Goal: Check status: Check status

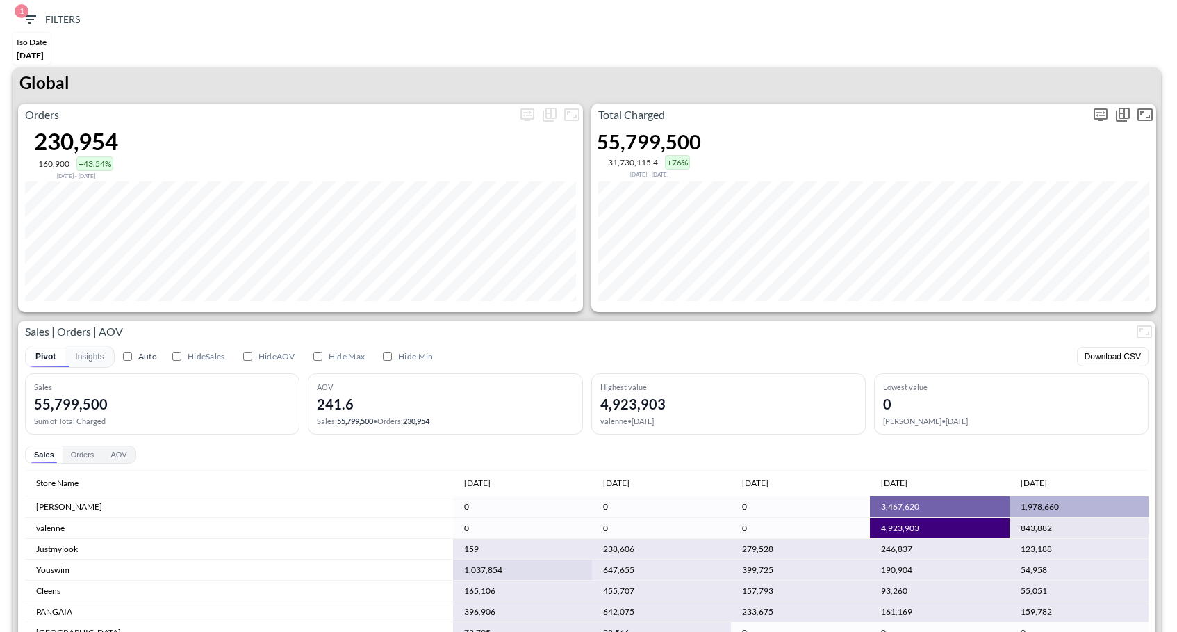
click at [1098, 122] on button "more" at bounding box center [1101, 115] width 22 height 22
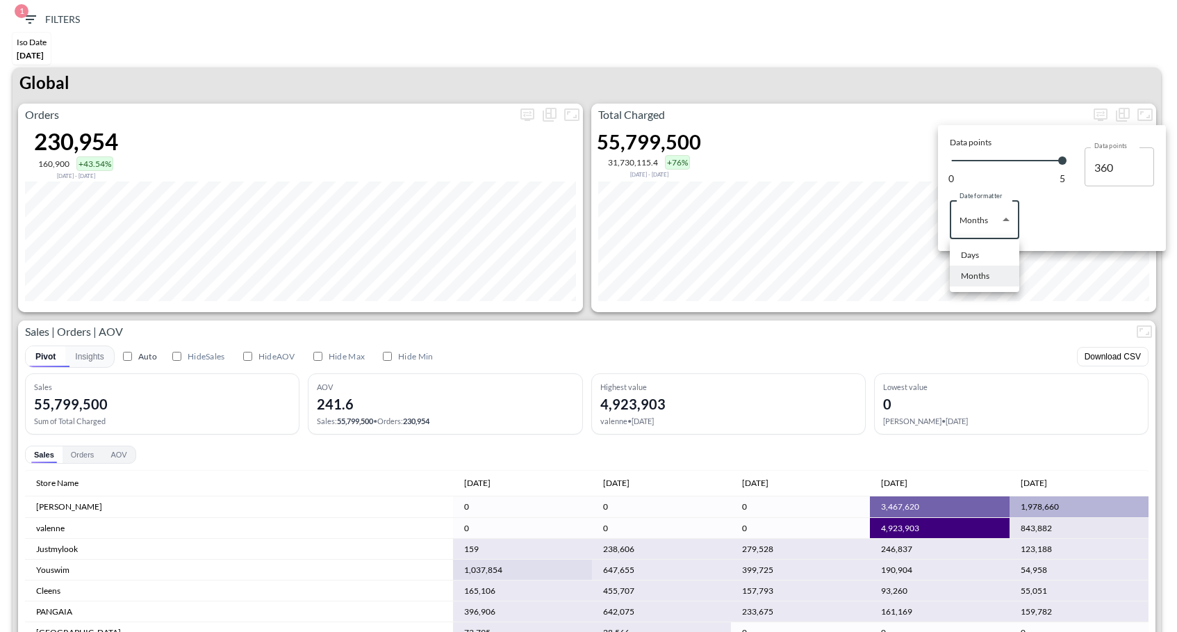
click at [972, 236] on body "BI.P.EYE, Interactive Analytics Dashboards 1 Filters Iso Date [DATE] Global Ord…" at bounding box center [588, 316] width 1177 height 632
click at [969, 256] on div "Days" at bounding box center [970, 255] width 18 height 13
type input "Days"
type input "136"
click at [962, 65] on div at bounding box center [588, 316] width 1177 height 632
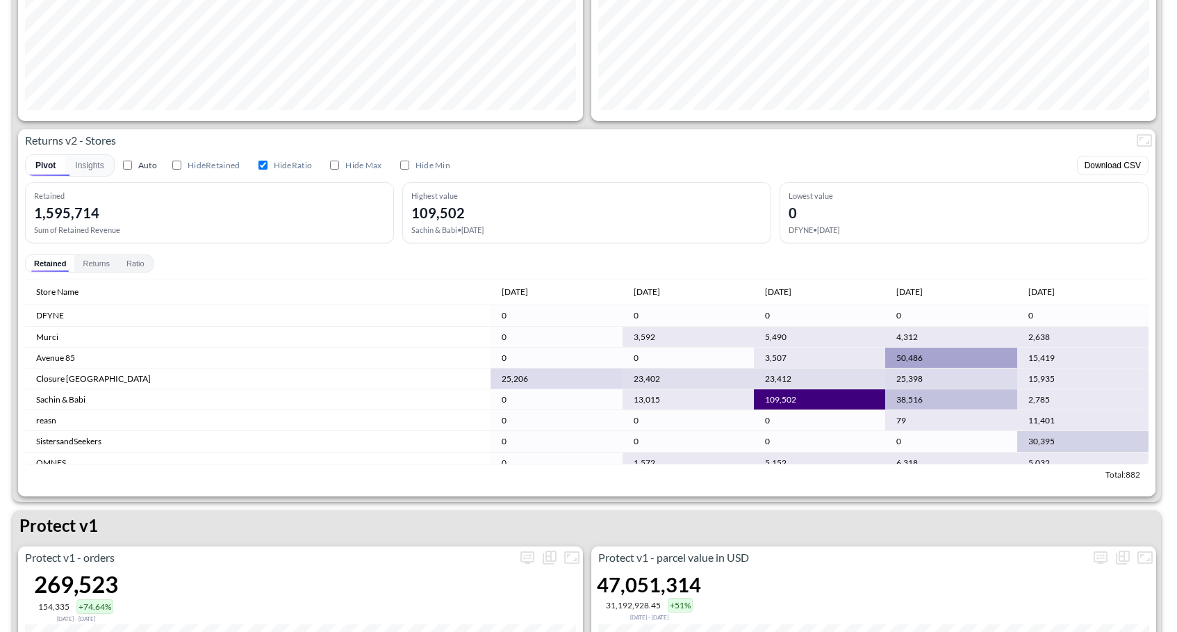
scroll to position [1482, 0]
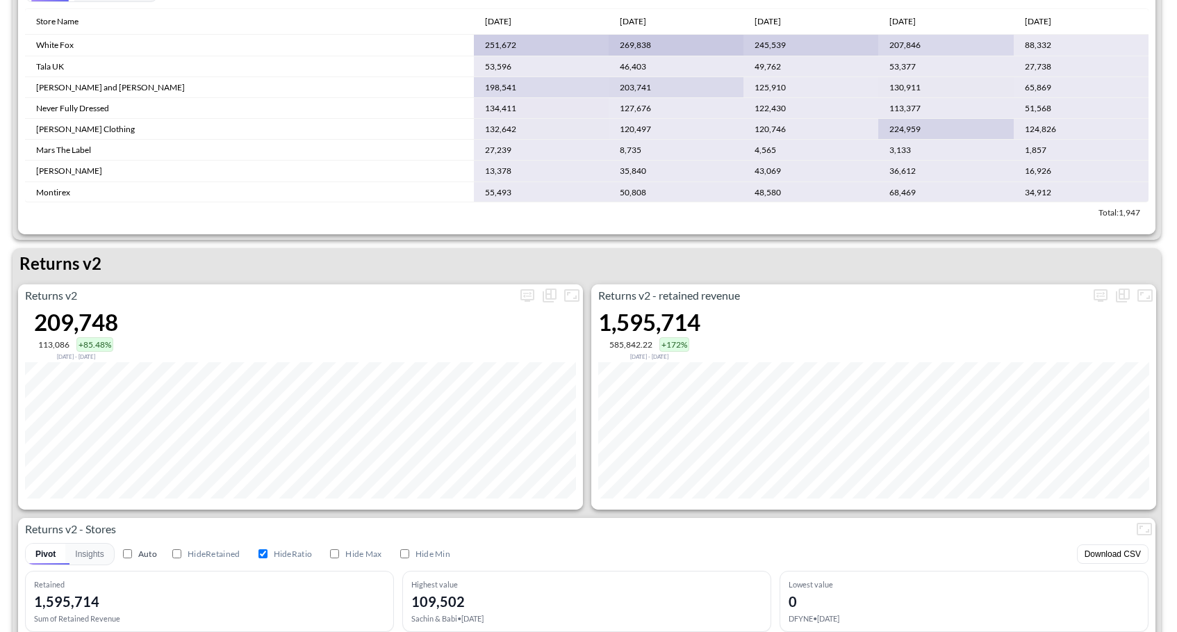
scroll to position [1134, 0]
